Goal: Transaction & Acquisition: Book appointment/travel/reservation

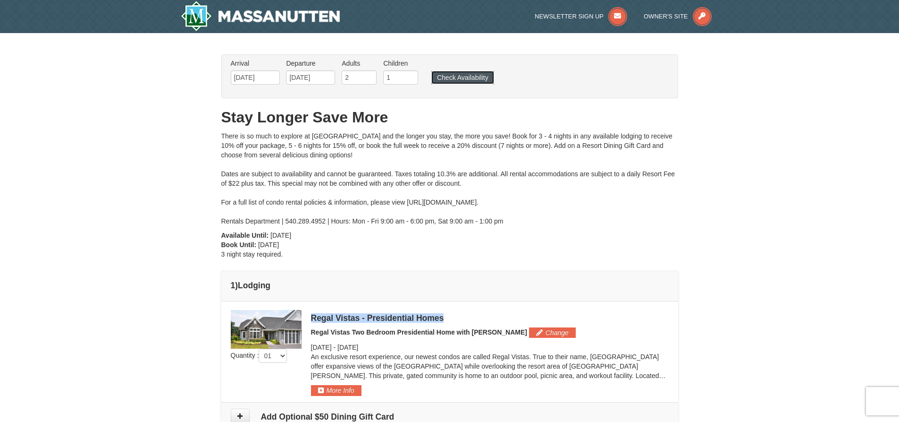
click at [472, 71] on button "Check Availability" at bounding box center [462, 77] width 63 height 13
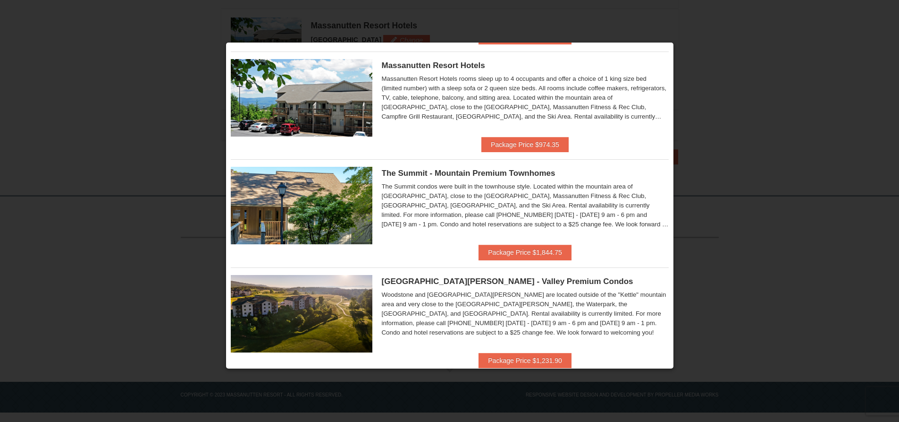
scroll to position [189, 0]
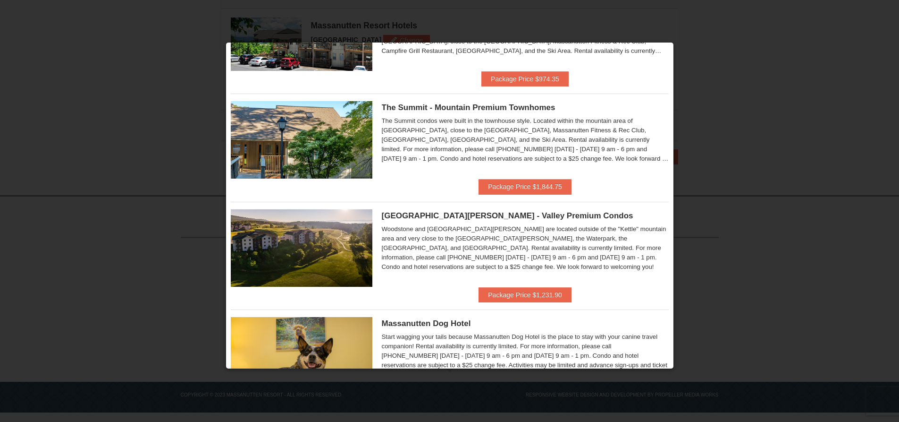
click at [335, 234] on img at bounding box center [302, 247] width 142 height 77
click at [461, 214] on span "[GEOGRAPHIC_DATA][PERSON_NAME] - Valley Premium Condos" at bounding box center [508, 215] width 252 height 9
click at [500, 290] on button "Package Price $1,231.90" at bounding box center [525, 294] width 93 height 15
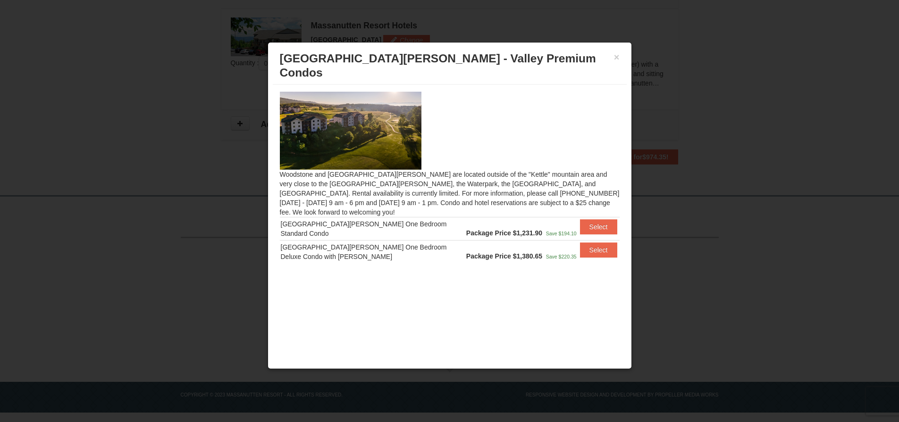
click at [347, 92] on img at bounding box center [351, 130] width 142 height 77
click at [591, 219] on button "Select" at bounding box center [598, 226] width 37 height 15
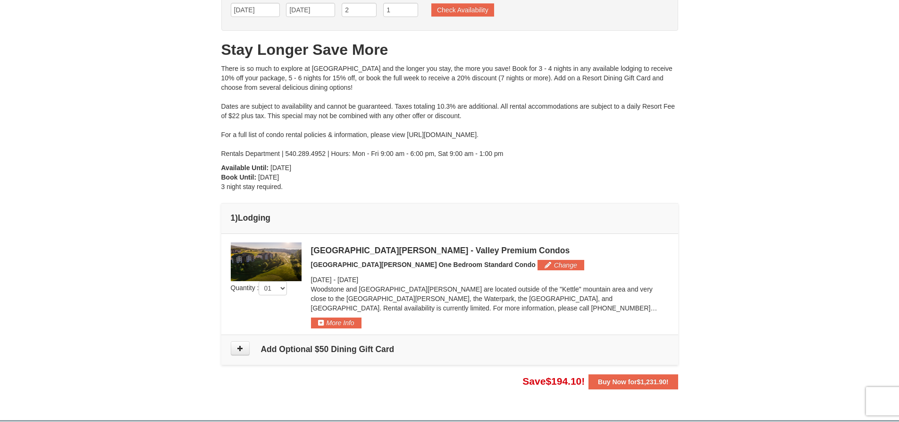
scroll to position [0, 0]
